Goal: Task Accomplishment & Management: Manage account settings

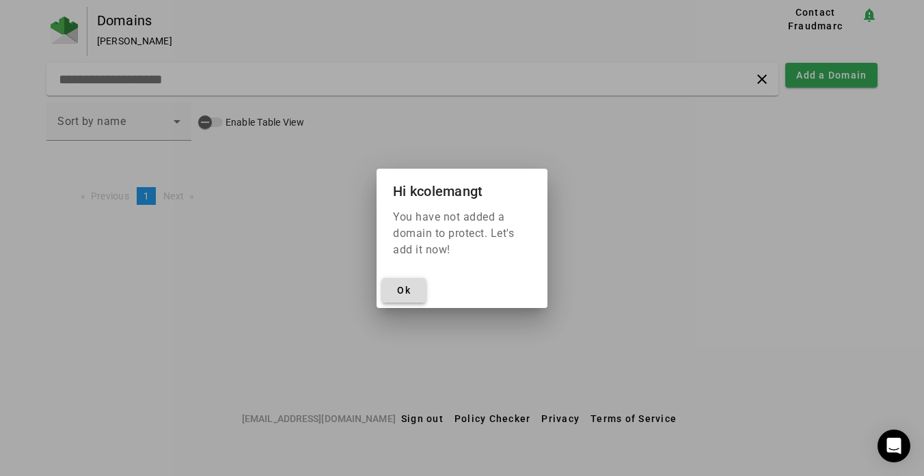
click at [394, 291] on span at bounding box center [404, 290] width 44 height 33
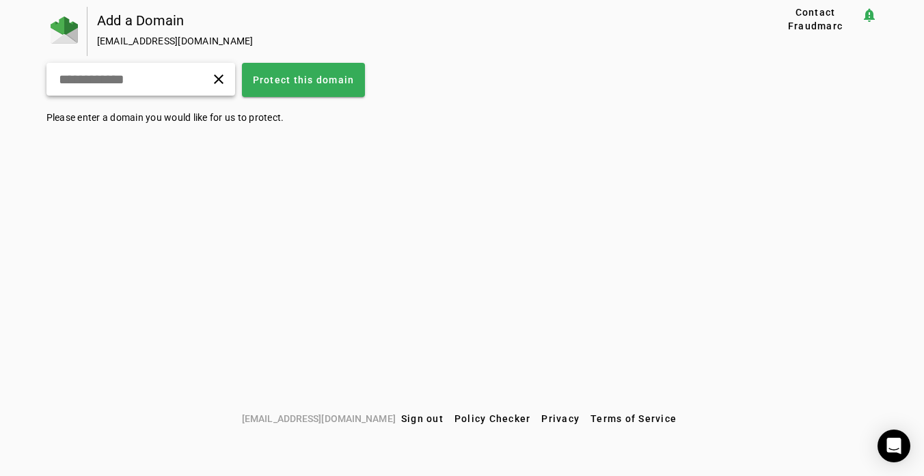
click at [161, 83] on input "text" at bounding box center [109, 79] width 104 height 16
type input "*"
type input "**********"
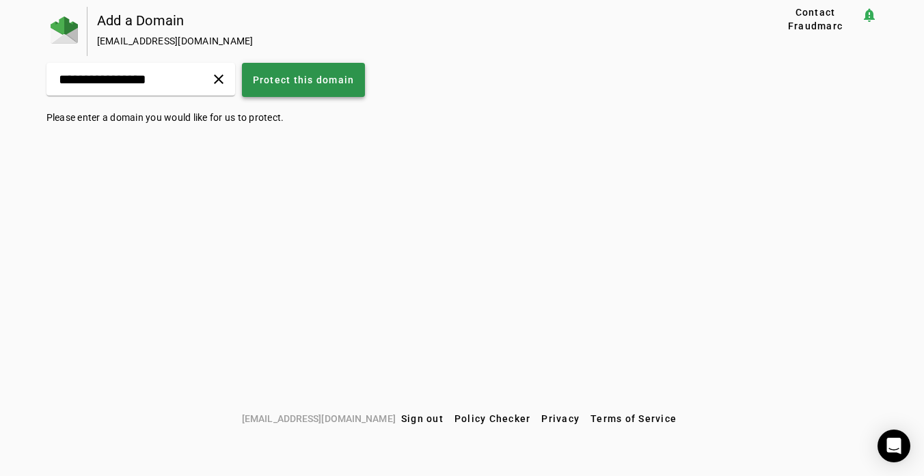
click at [349, 87] on span at bounding box center [304, 80] width 124 height 33
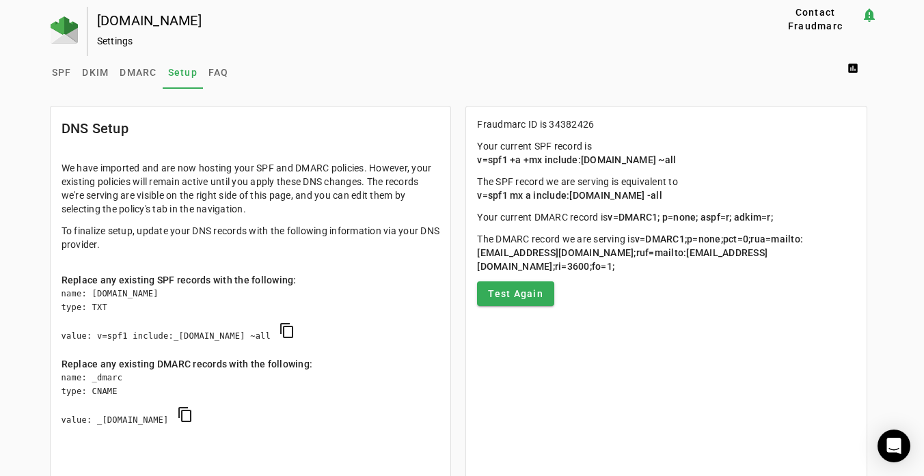
click at [599, 13] on div "example-test.com Settings" at bounding box center [407, 31] width 641 height 49
click at [602, 29] on div "example-test.com Settings" at bounding box center [407, 31] width 641 height 49
click at [59, 30] on img at bounding box center [64, 29] width 27 height 27
